Goal: Information Seeking & Learning: Learn about a topic

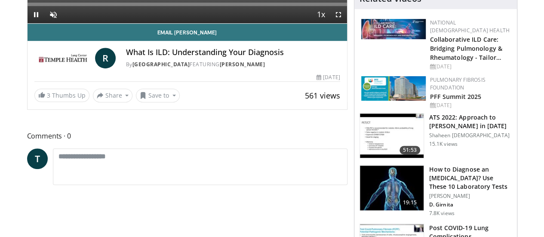
scroll to position [35, 0]
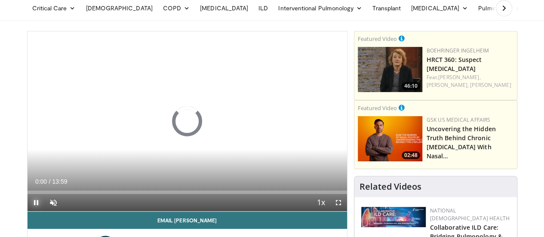
click at [28, 211] on span "Video Player" at bounding box center [36, 202] width 17 height 17
